Goal: Information Seeking & Learning: Check status

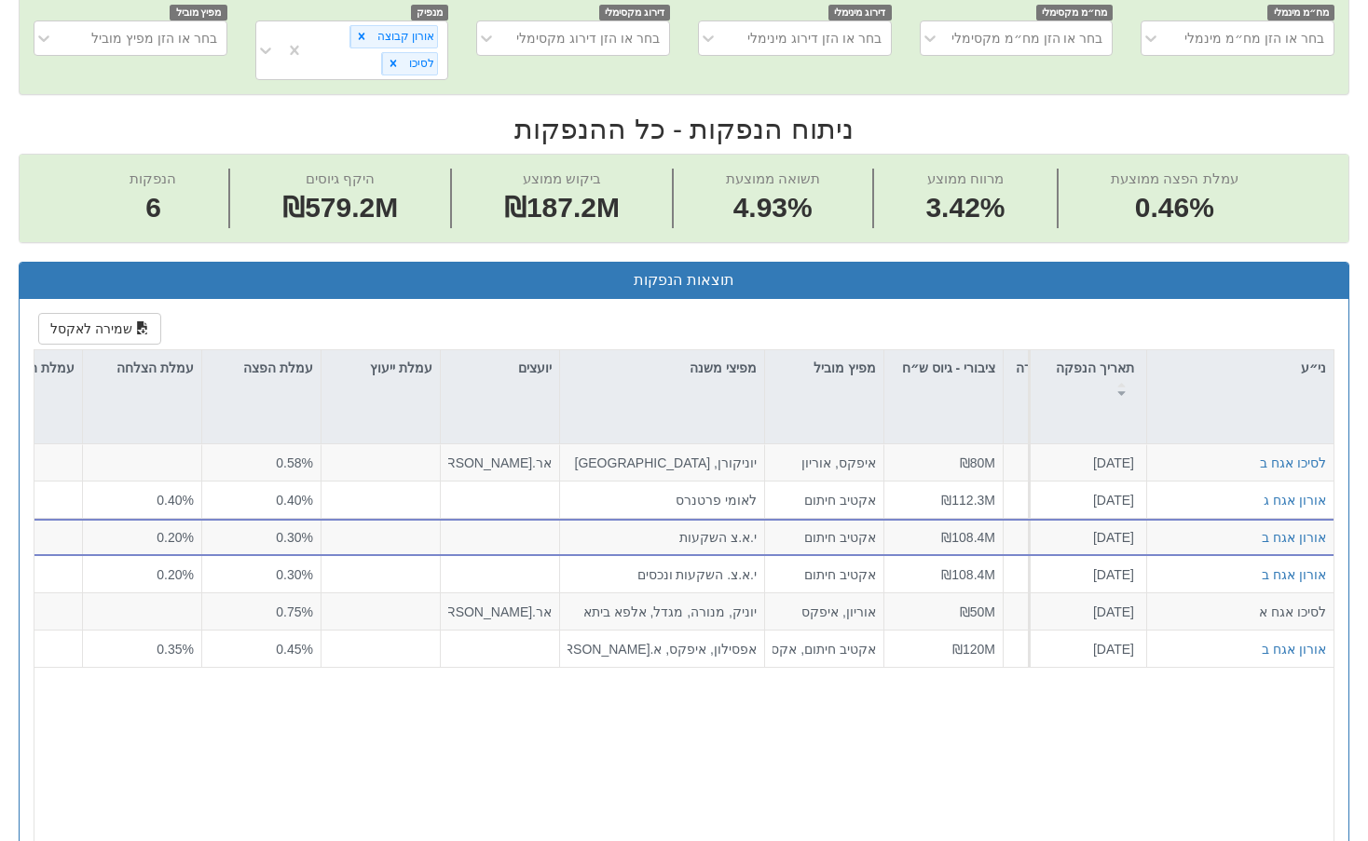
scroll to position [0, 309]
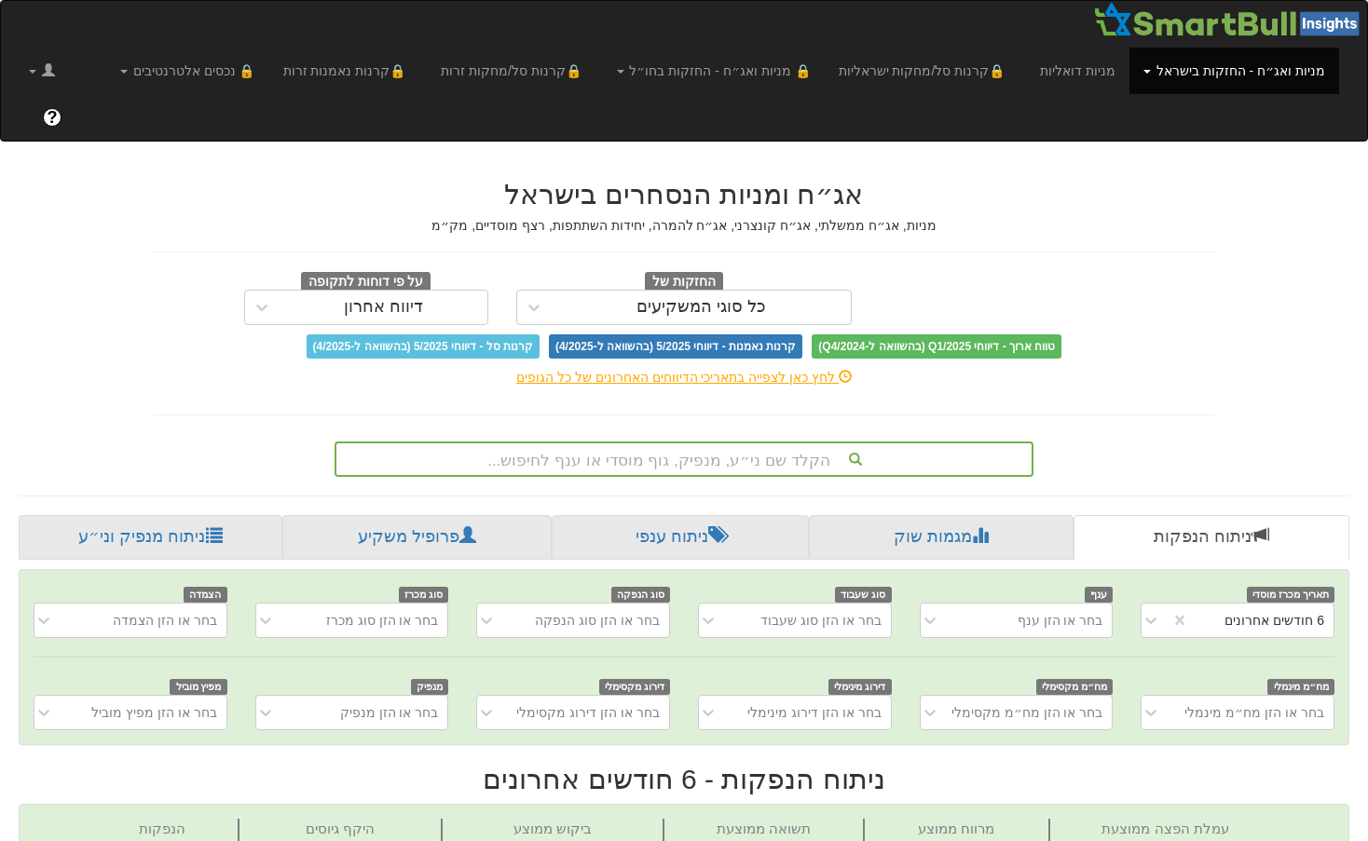
click at [144, 198] on div "אג״ח ומניות הנסחרים בישראל מניות, אג״ח ממשלתי, אג״ח קונצרני, אג״ח להמרה, יחידות…" at bounding box center [684, 318] width 1090 height 317
